Goal: Transaction & Acquisition: Purchase product/service

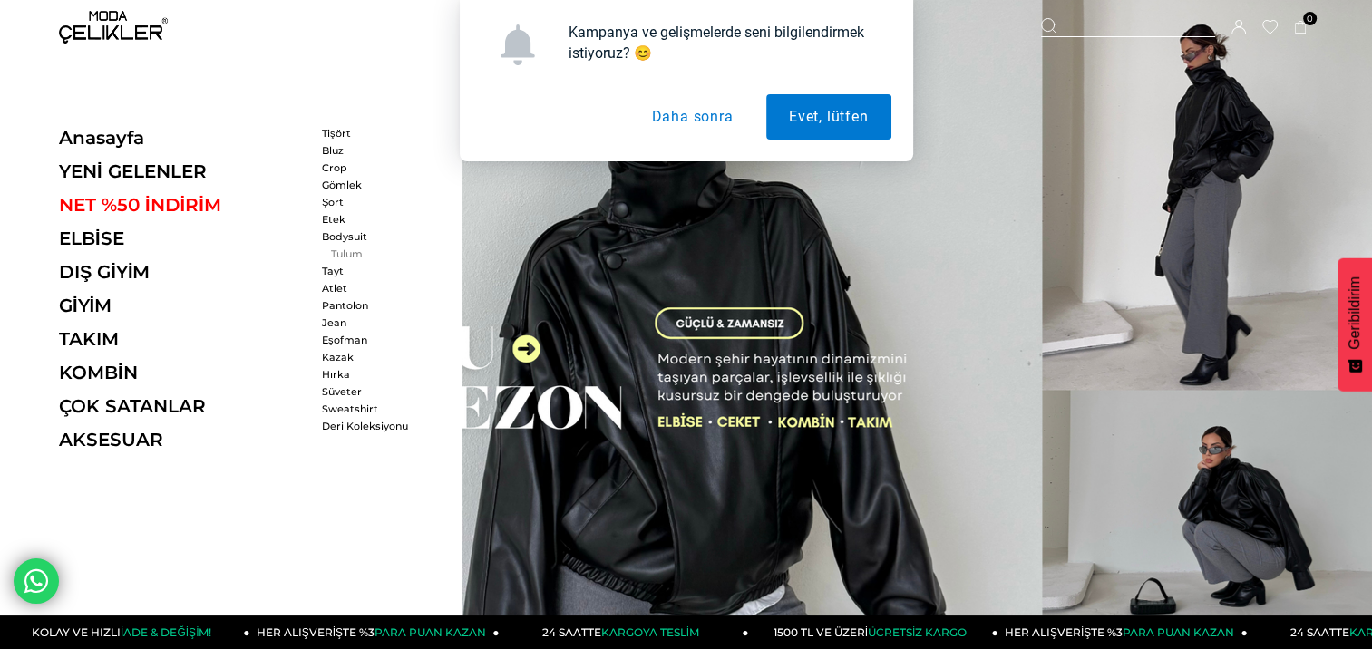
click at [346, 248] on link "Tulum" at bounding box center [374, 254] width 104 height 13
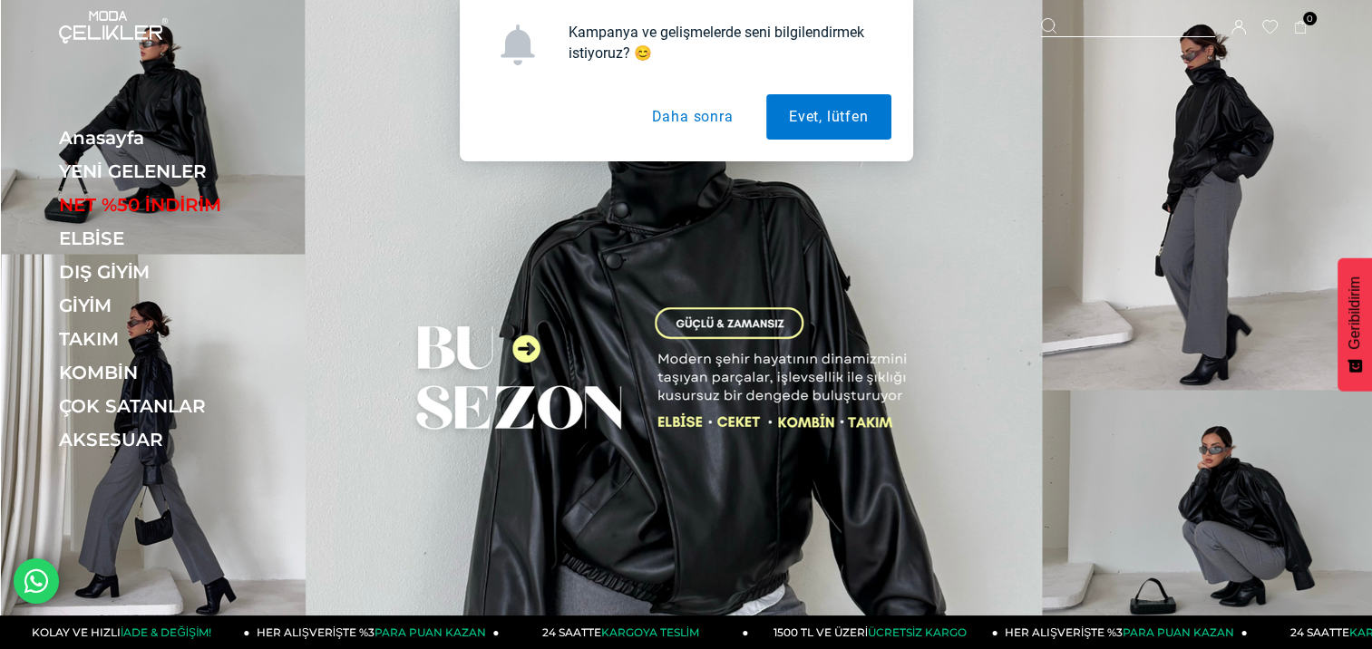
click at [718, 111] on button "Daha sonra" at bounding box center [692, 116] width 127 height 45
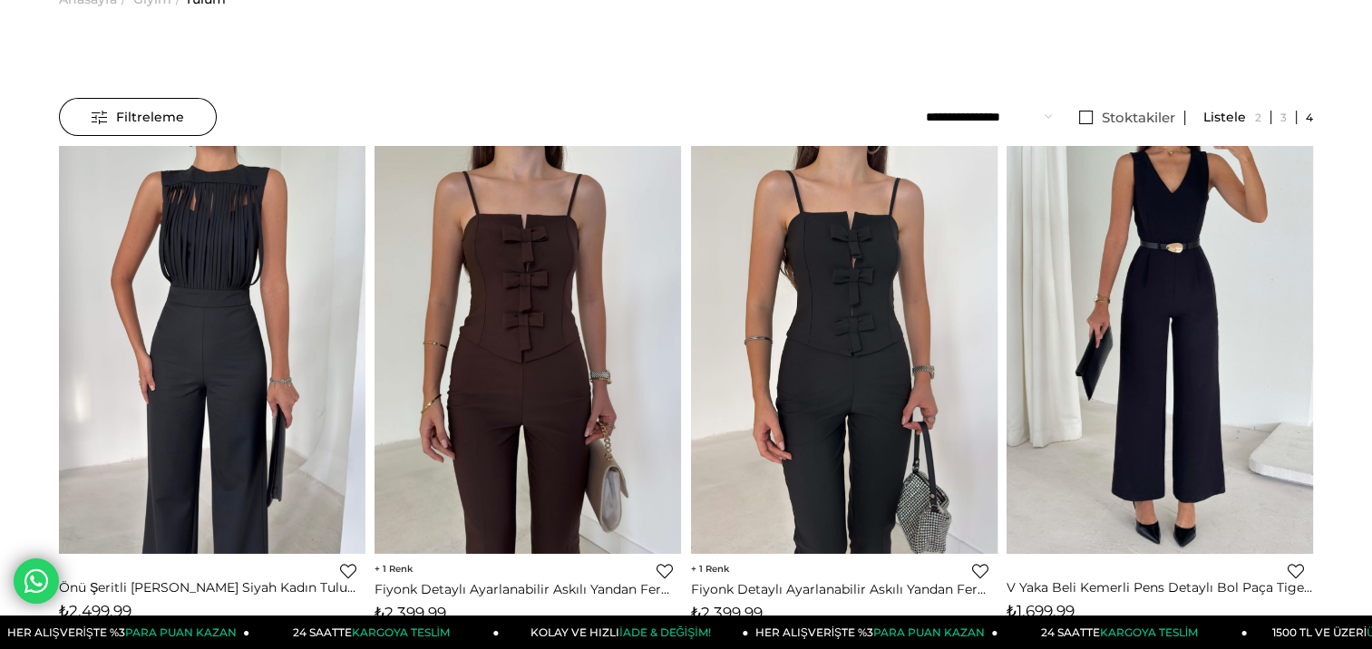
scroll to position [91, 0]
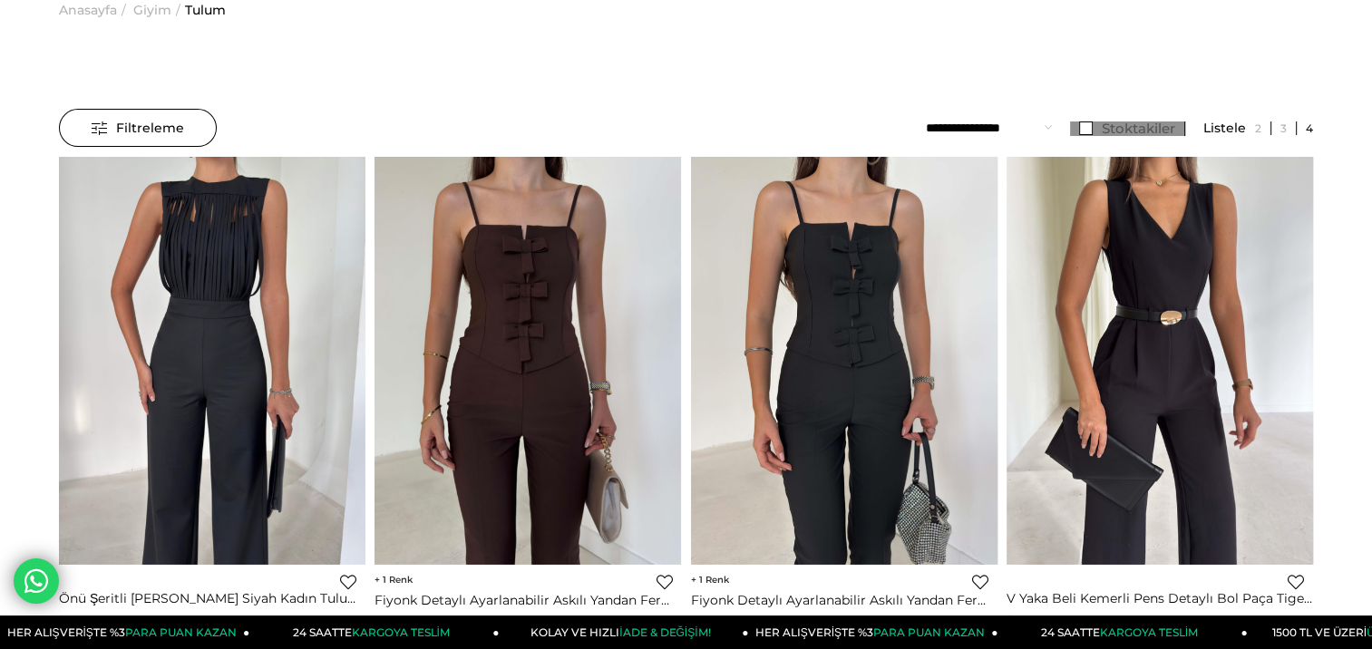
click at [1089, 131] on link "Stoktakiler" at bounding box center [1127, 129] width 115 height 15
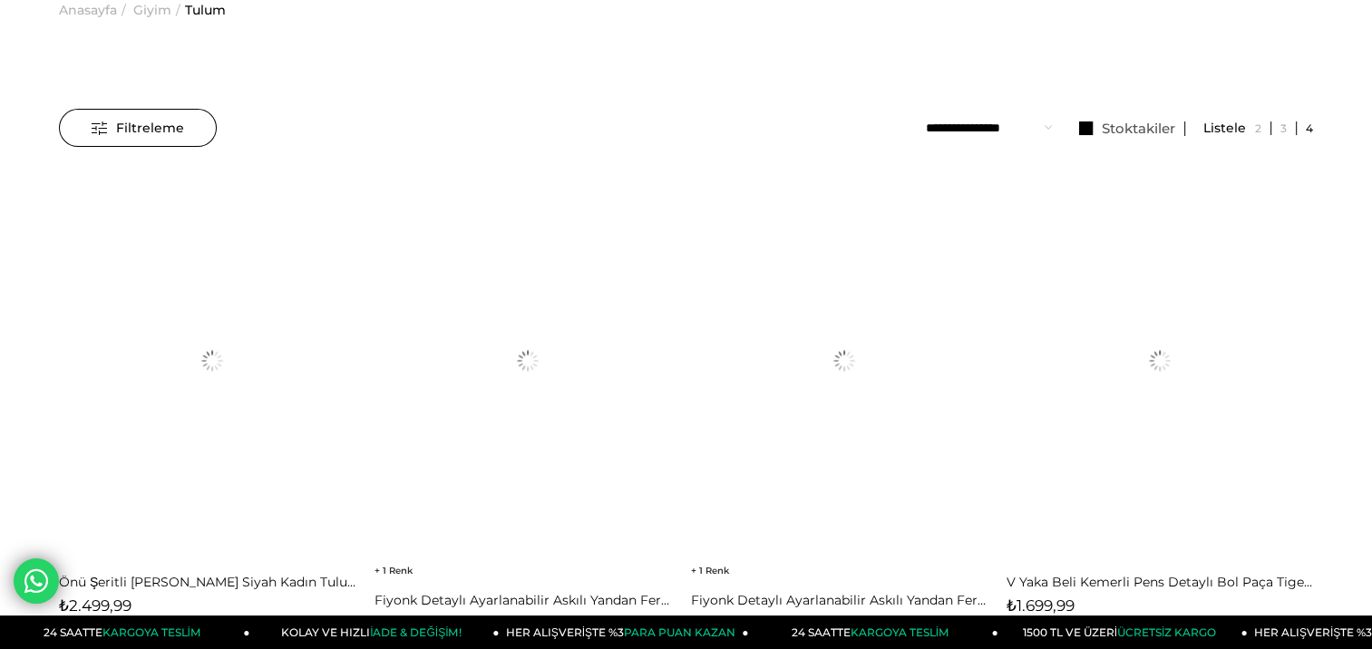
click at [156, 125] on span "Filtreleme" at bounding box center [138, 128] width 93 height 36
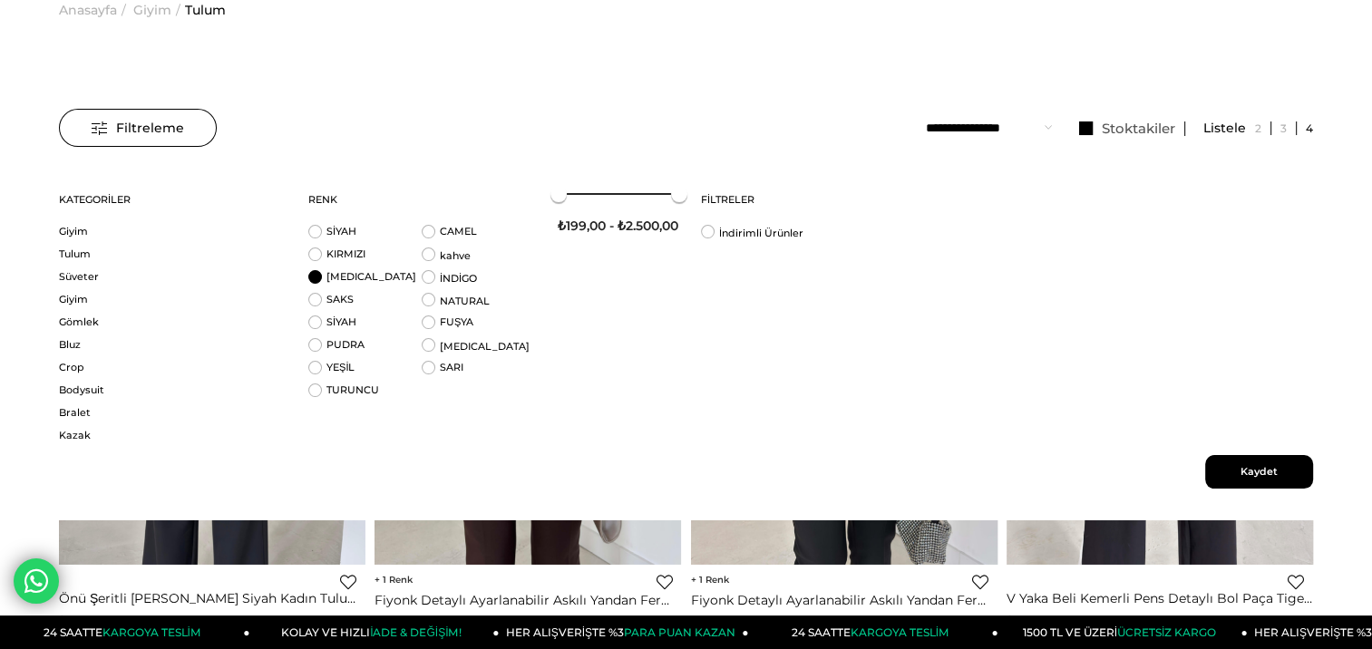
click at [359, 286] on li "BEYAZ" at bounding box center [364, 281] width 113 height 23
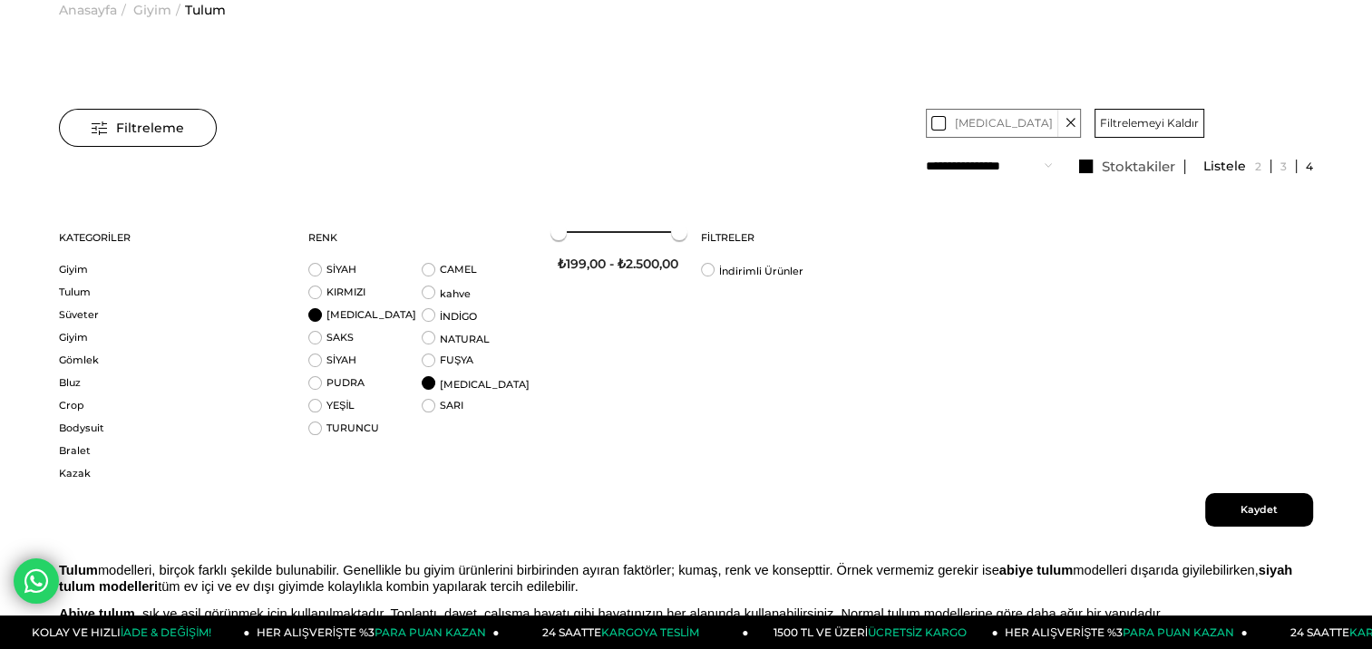
click at [432, 388] on li "BEYAZ" at bounding box center [478, 387] width 113 height 23
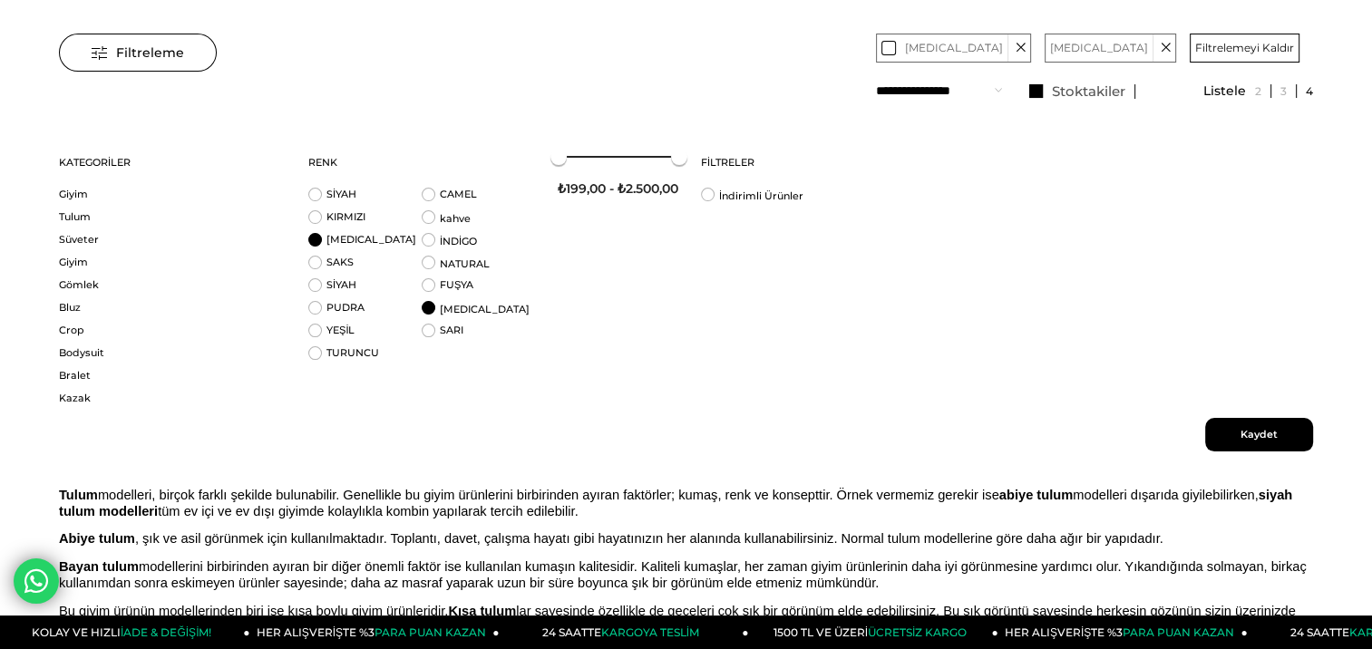
scroll to position [181, 0]
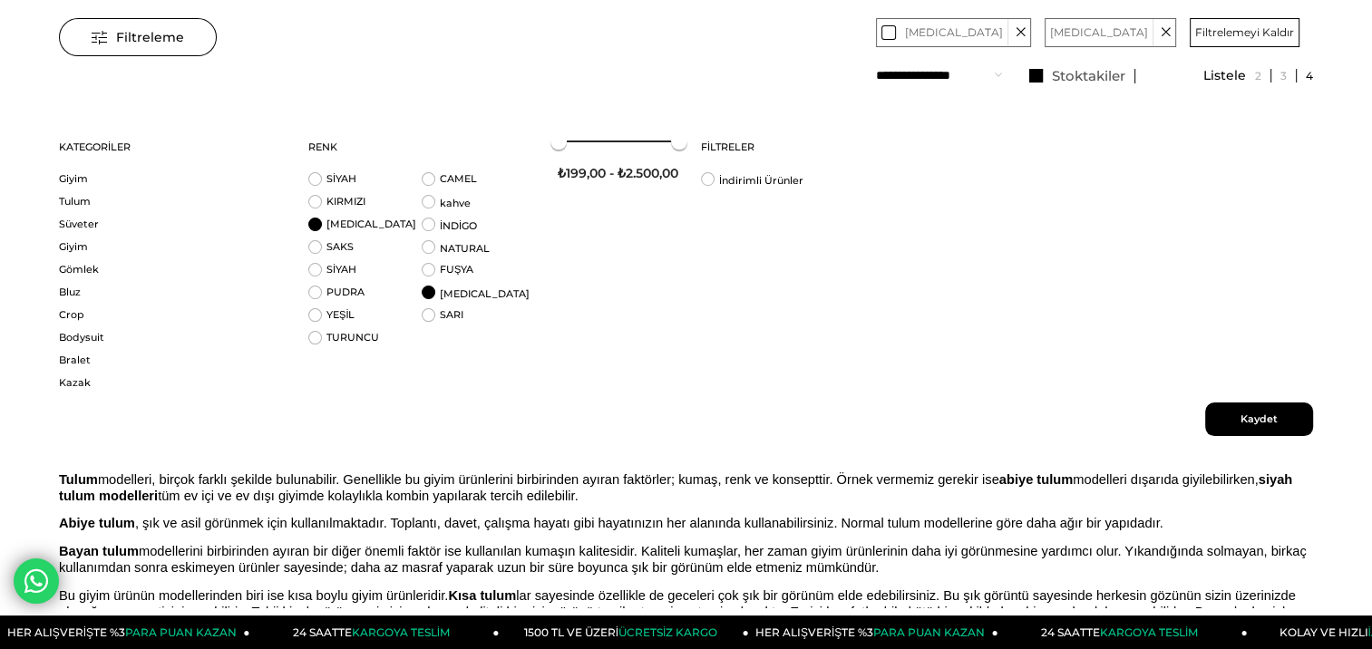
click at [1244, 417] on span "Kaydet" at bounding box center [1259, 420] width 108 height 34
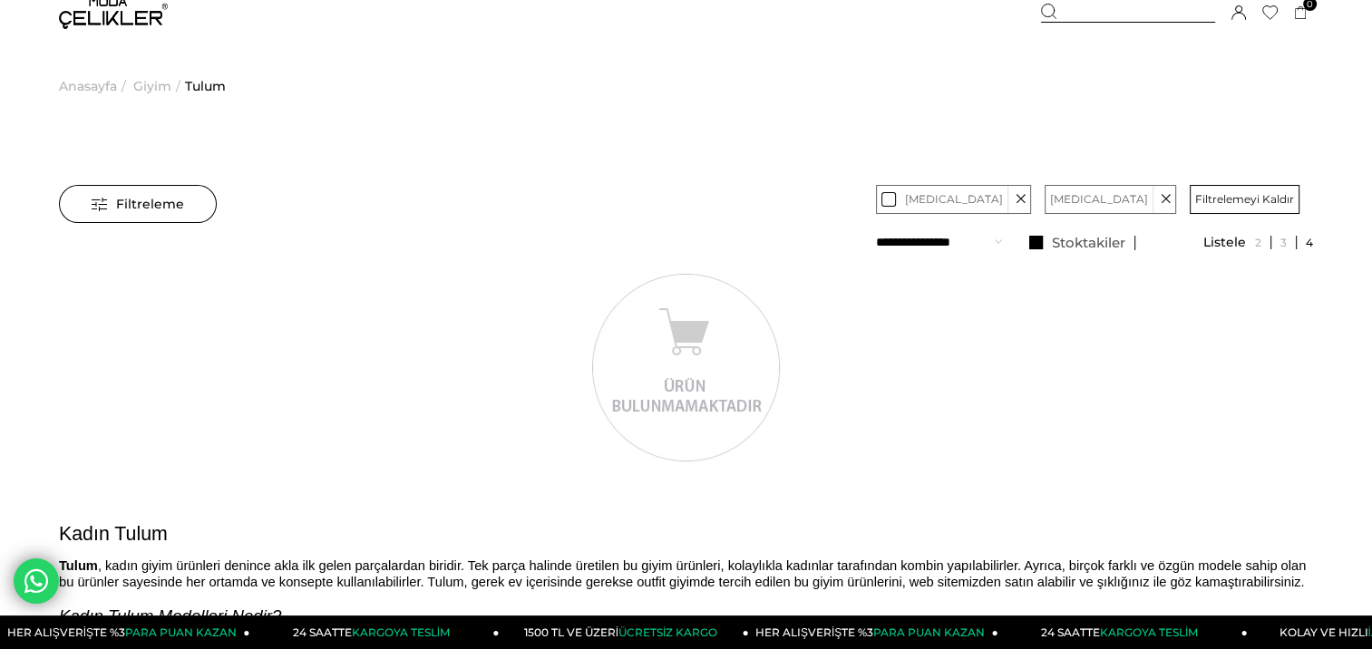
scroll to position [0, 0]
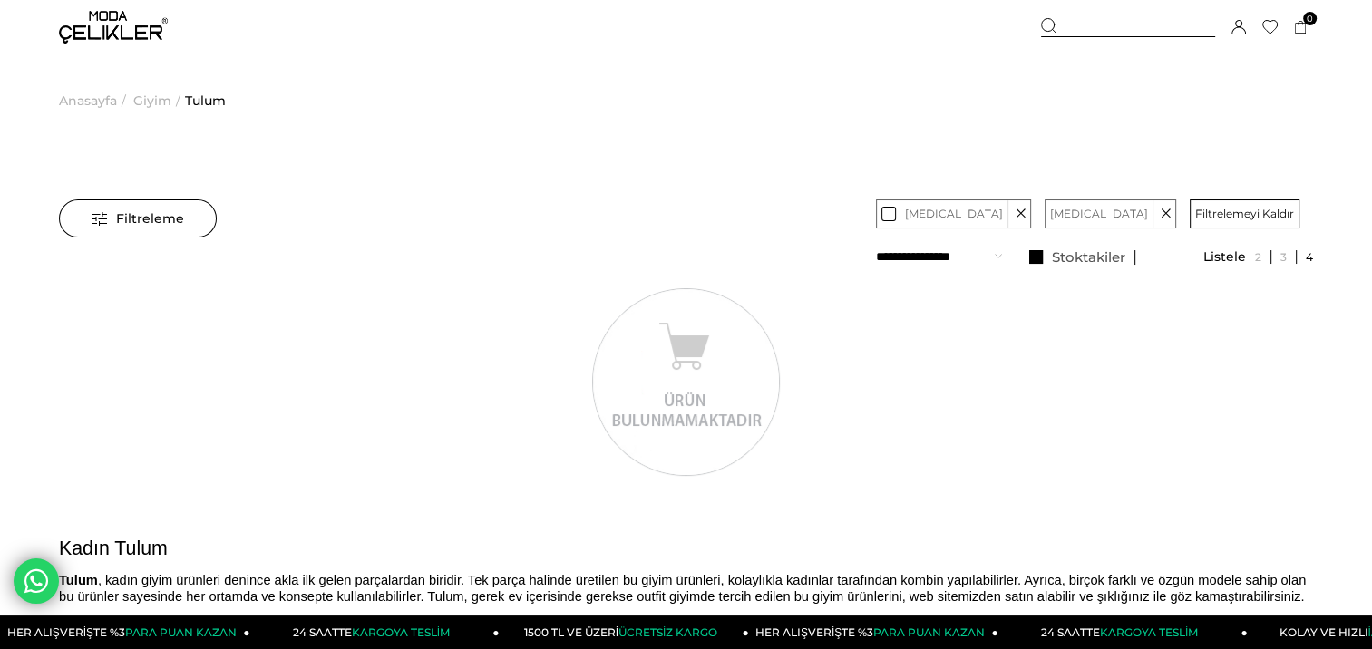
click at [1016, 218] on icon at bounding box center [1021, 213] width 10 height 27
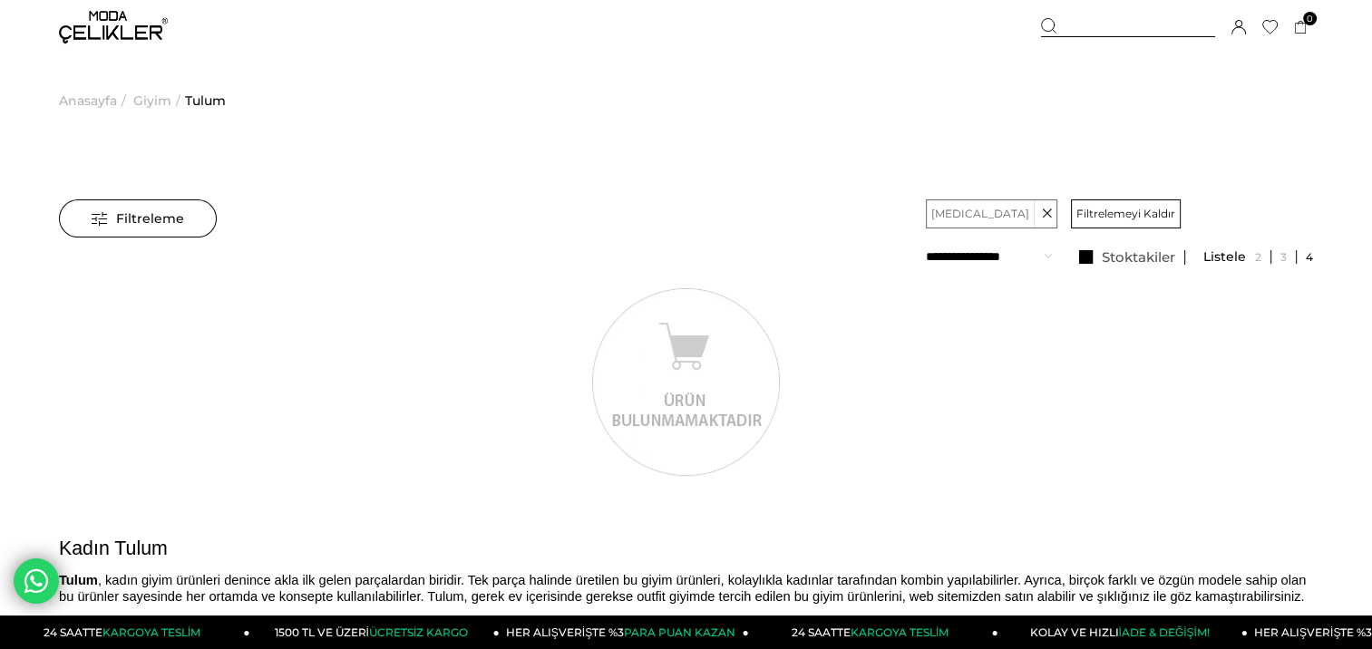
click at [1042, 217] on icon at bounding box center [1047, 213] width 10 height 27
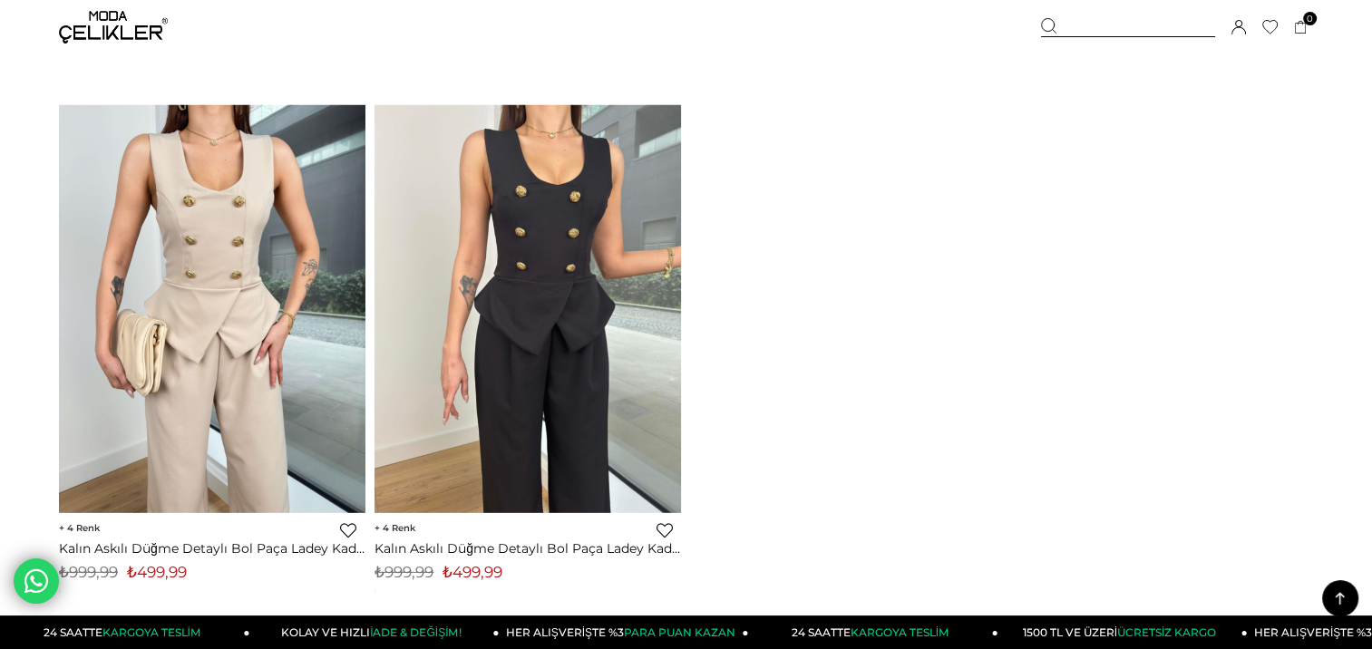
scroll to position [5261, 0]
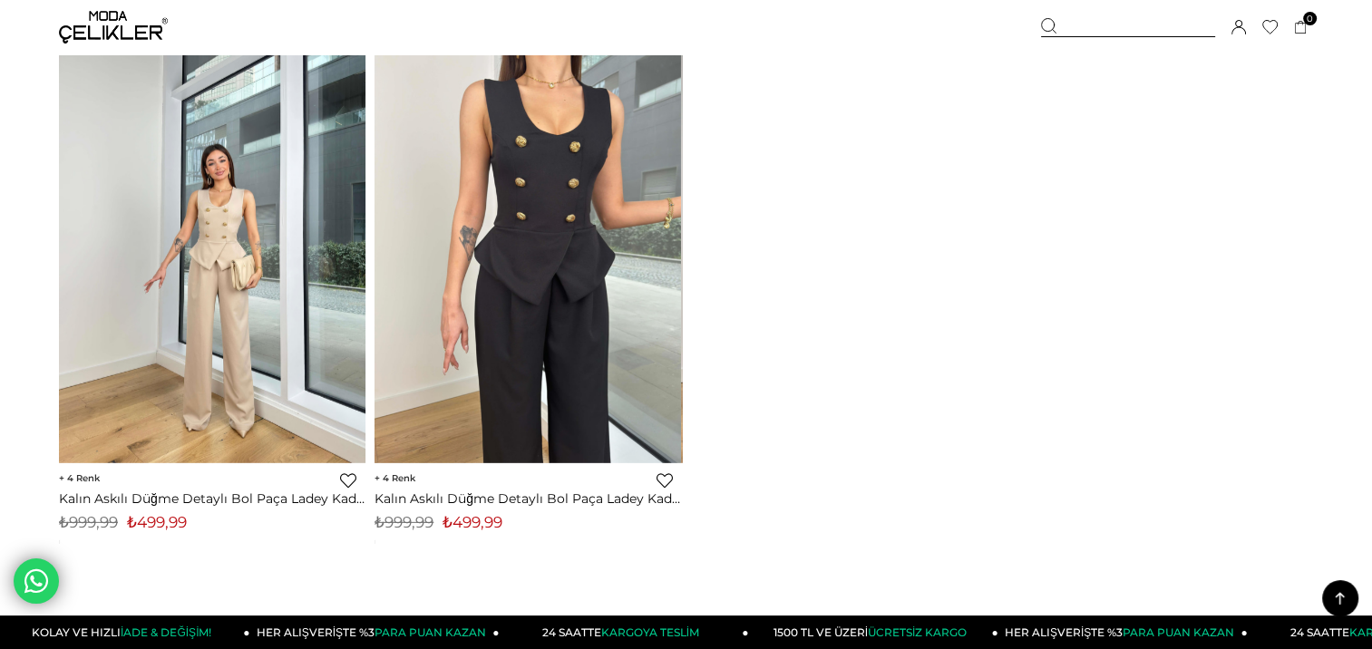
click at [232, 288] on img at bounding box center [212, 259] width 307 height 409
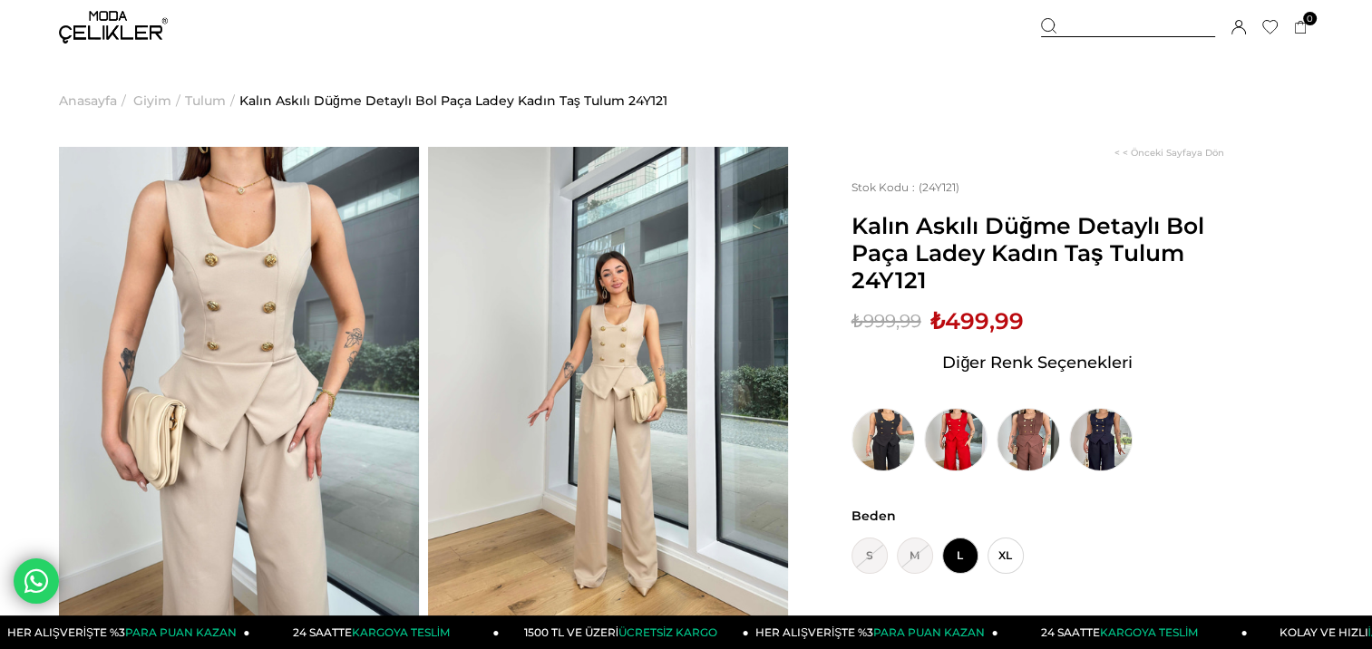
click at [91, 102] on span "Anasayfa" at bounding box center [88, 100] width 58 height 93
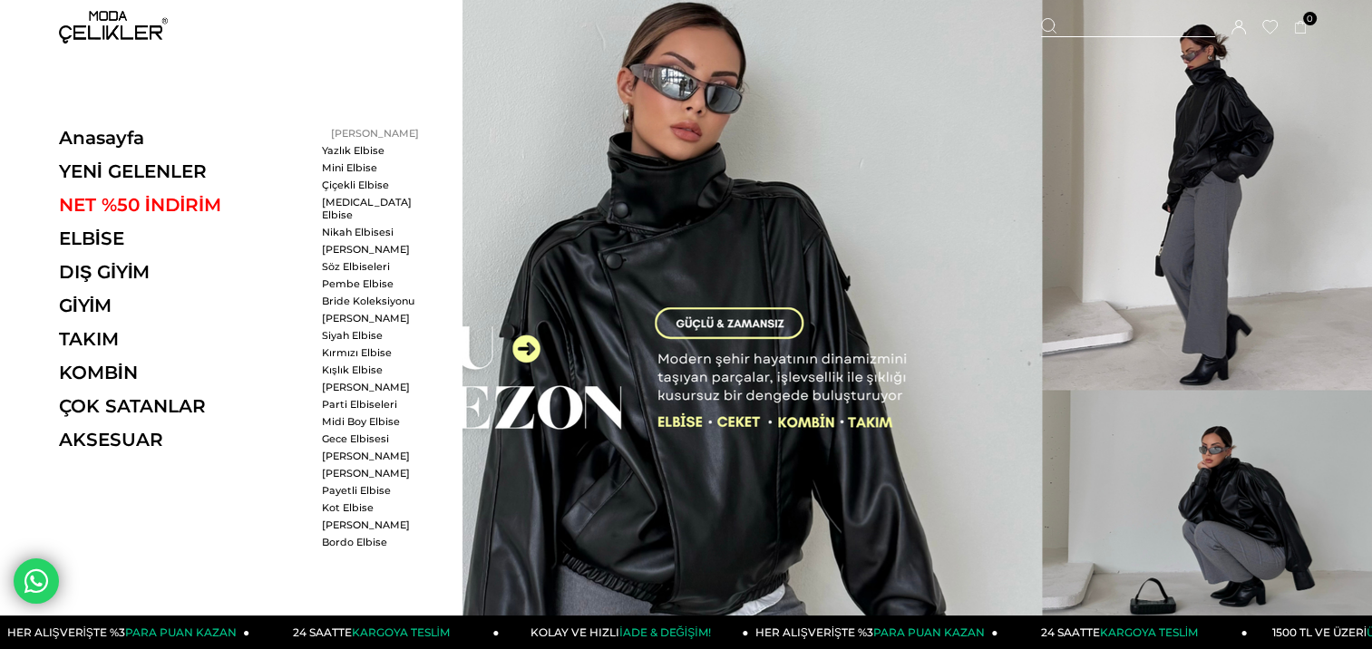
click at [363, 134] on link "[PERSON_NAME]" at bounding box center [374, 133] width 104 height 13
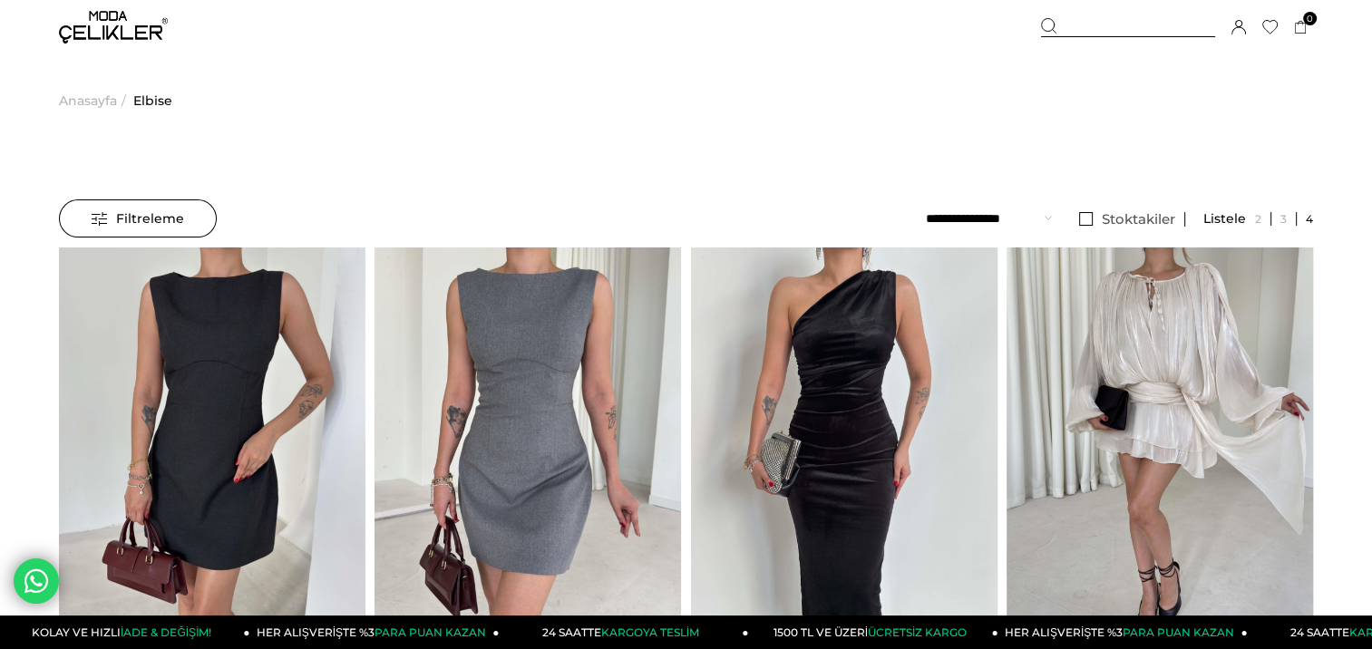
click at [148, 211] on span "Filtreleme" at bounding box center [138, 218] width 93 height 36
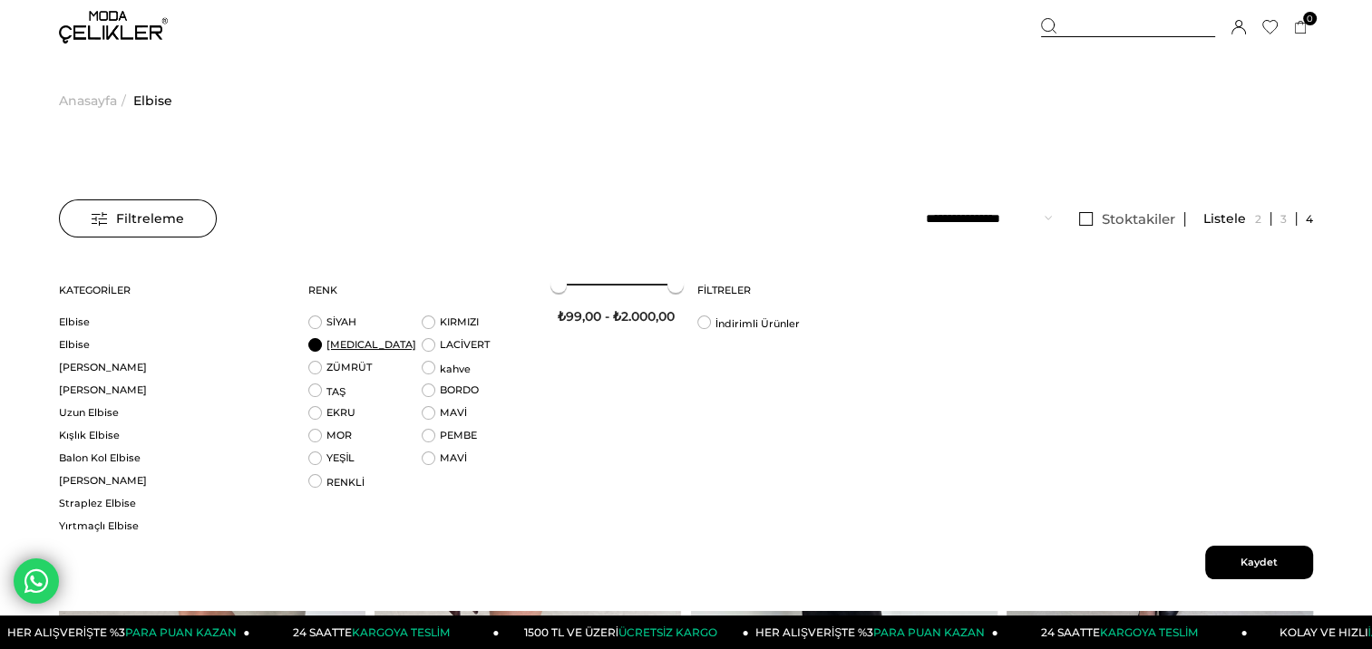
click at [333, 342] on link "BEYAZ" at bounding box center [372, 344] width 90 height 13
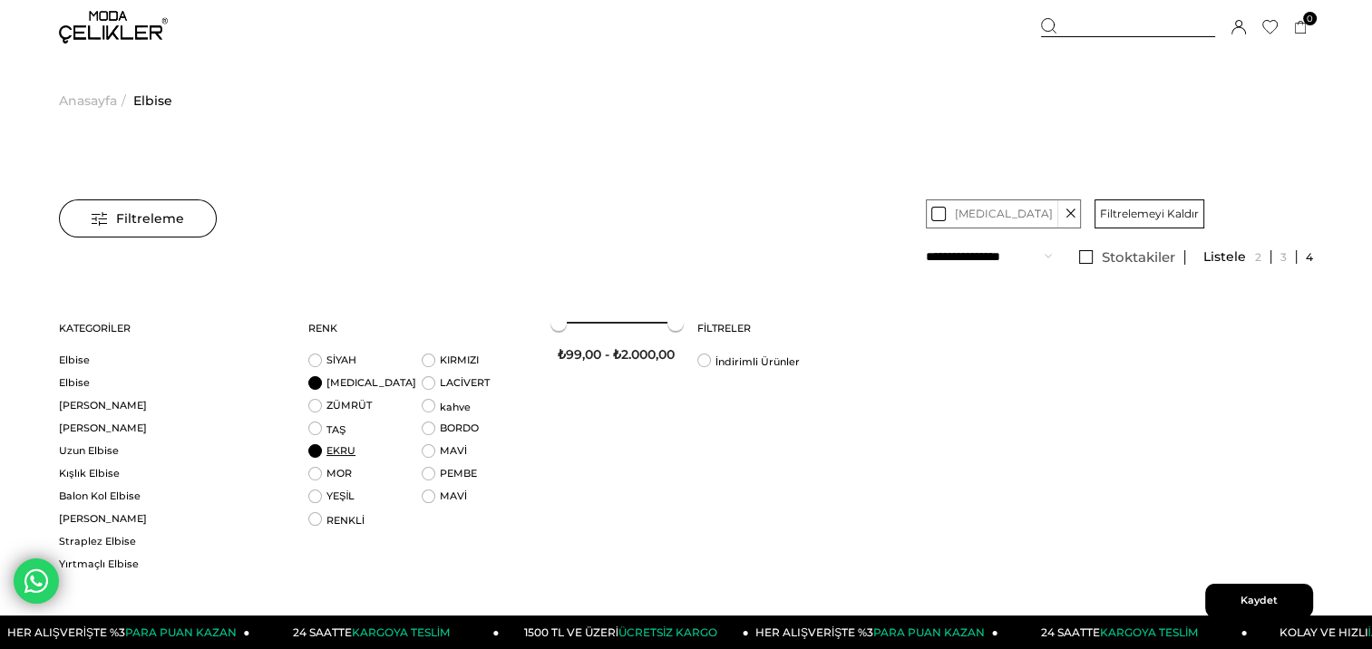
click at [335, 444] on link "EKRU" at bounding box center [341, 450] width 29 height 13
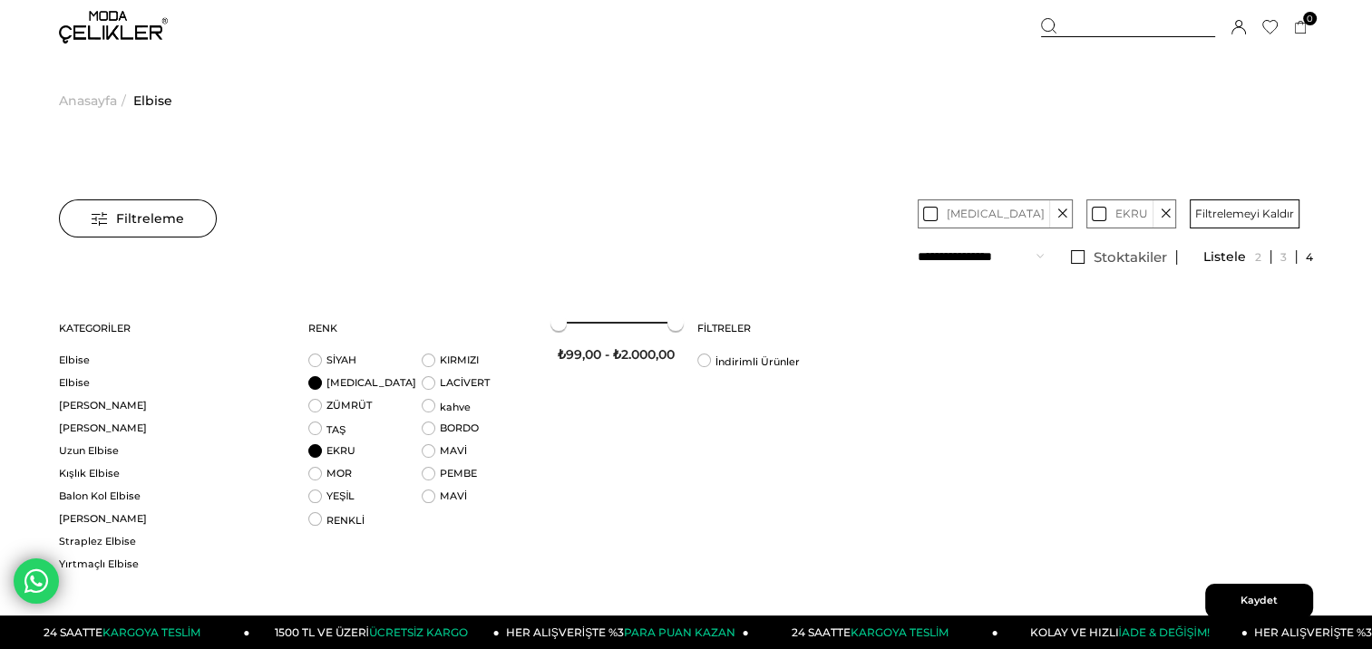
click at [1240, 606] on span "Kaydet" at bounding box center [1259, 601] width 108 height 34
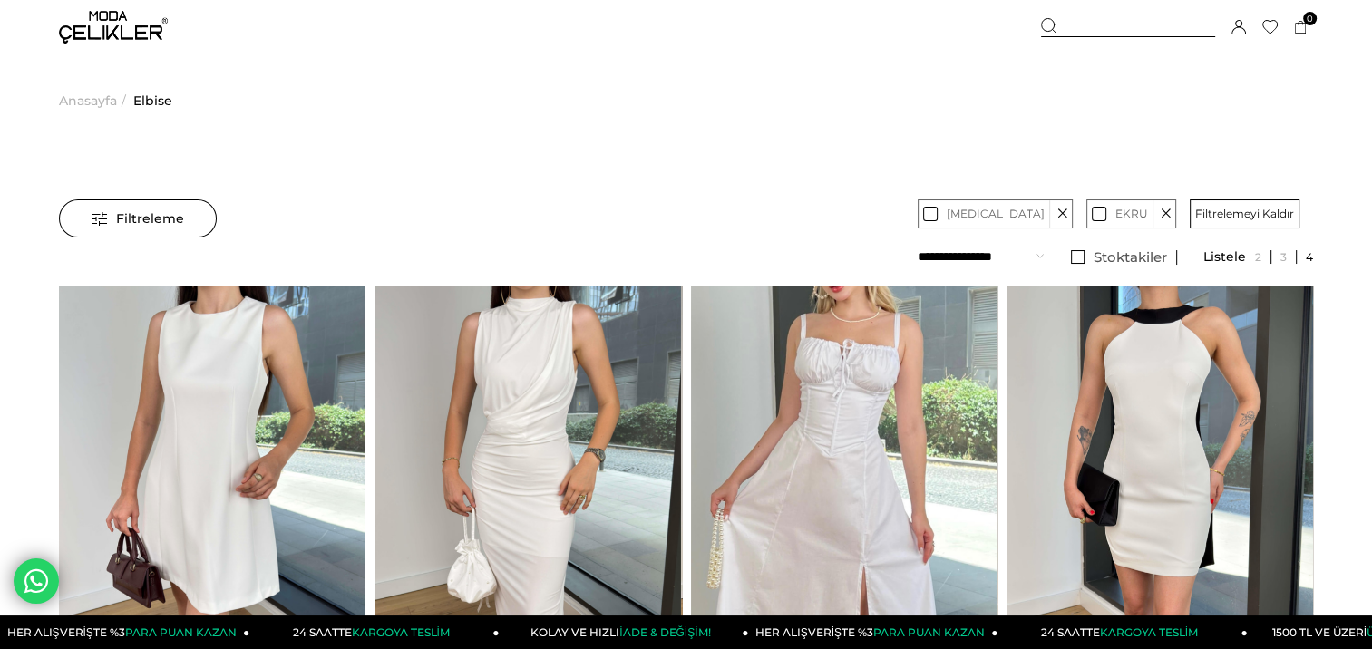
click at [88, 87] on span "Anasayfa" at bounding box center [88, 100] width 58 height 93
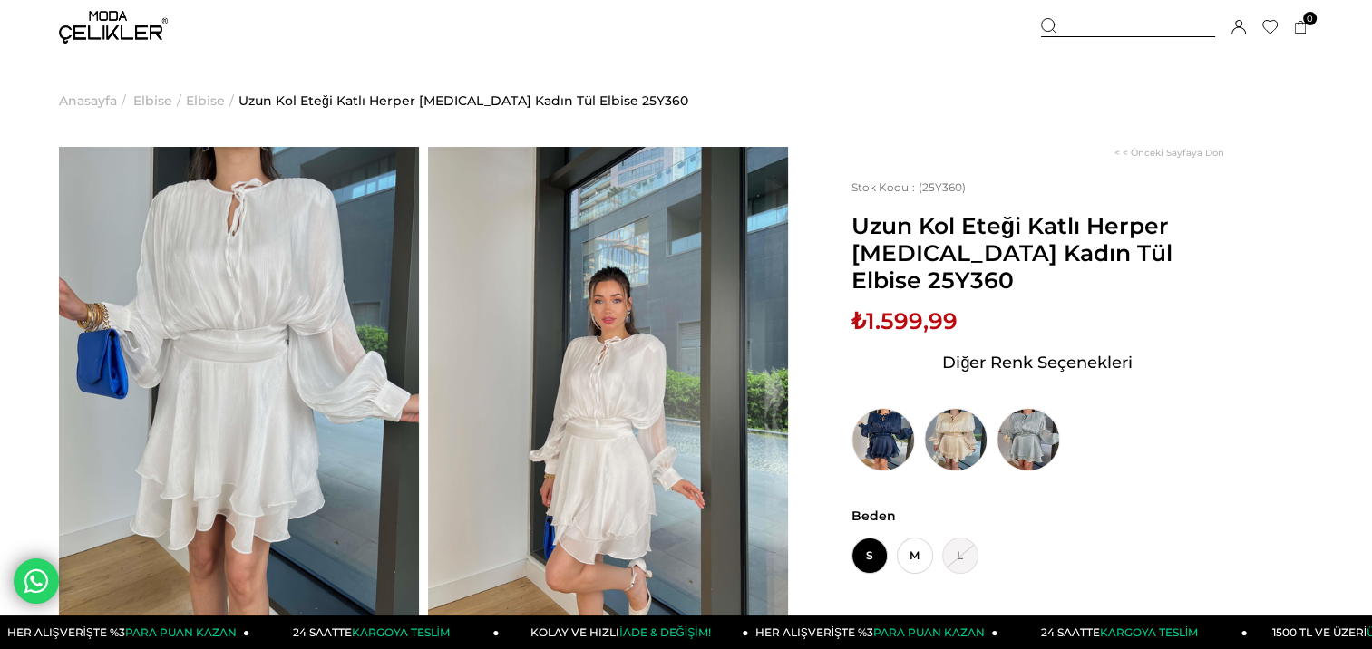
scroll to position [91, 0]
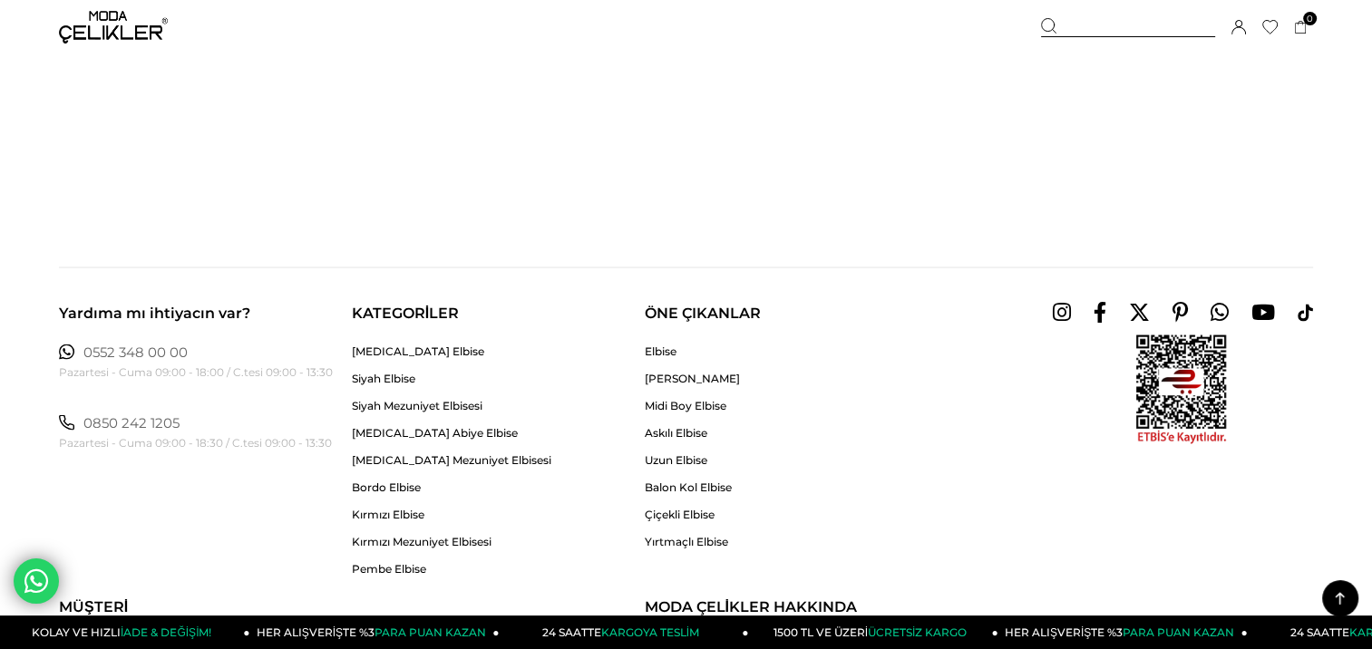
scroll to position [3537, 0]
